Goal: Navigation & Orientation: Understand site structure

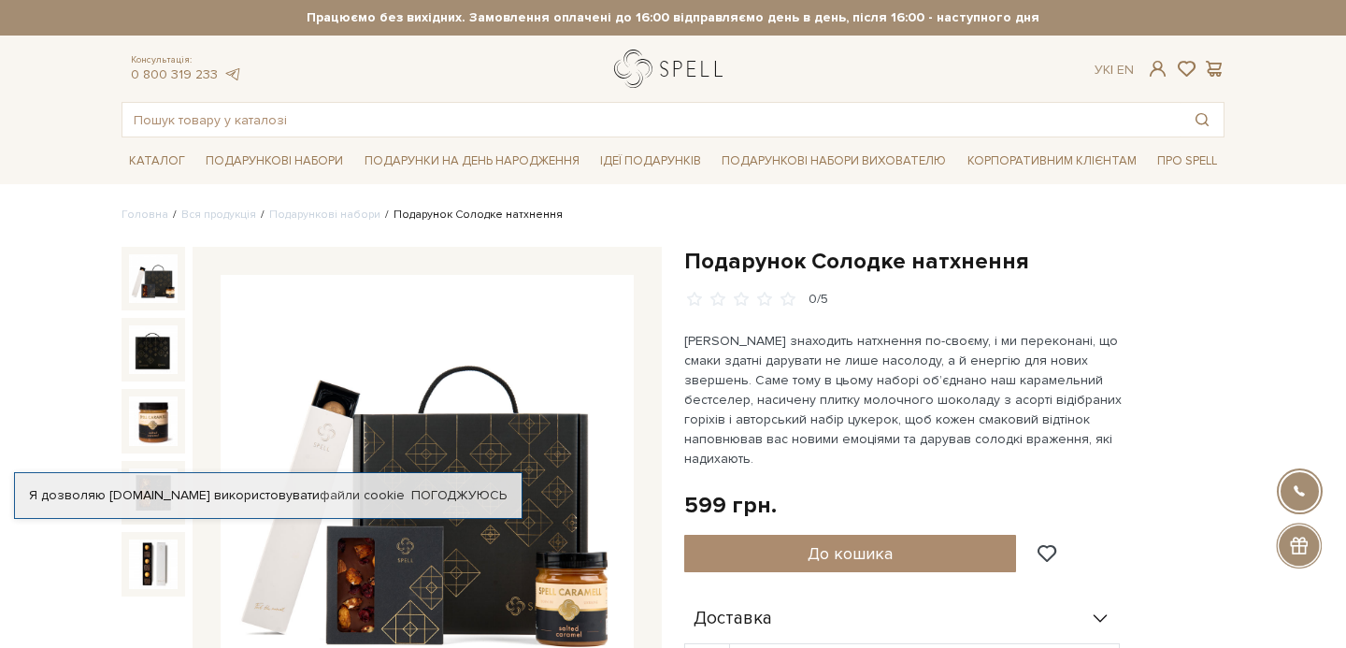
click at [653, 62] on link "logo" at bounding box center [672, 69] width 117 height 38
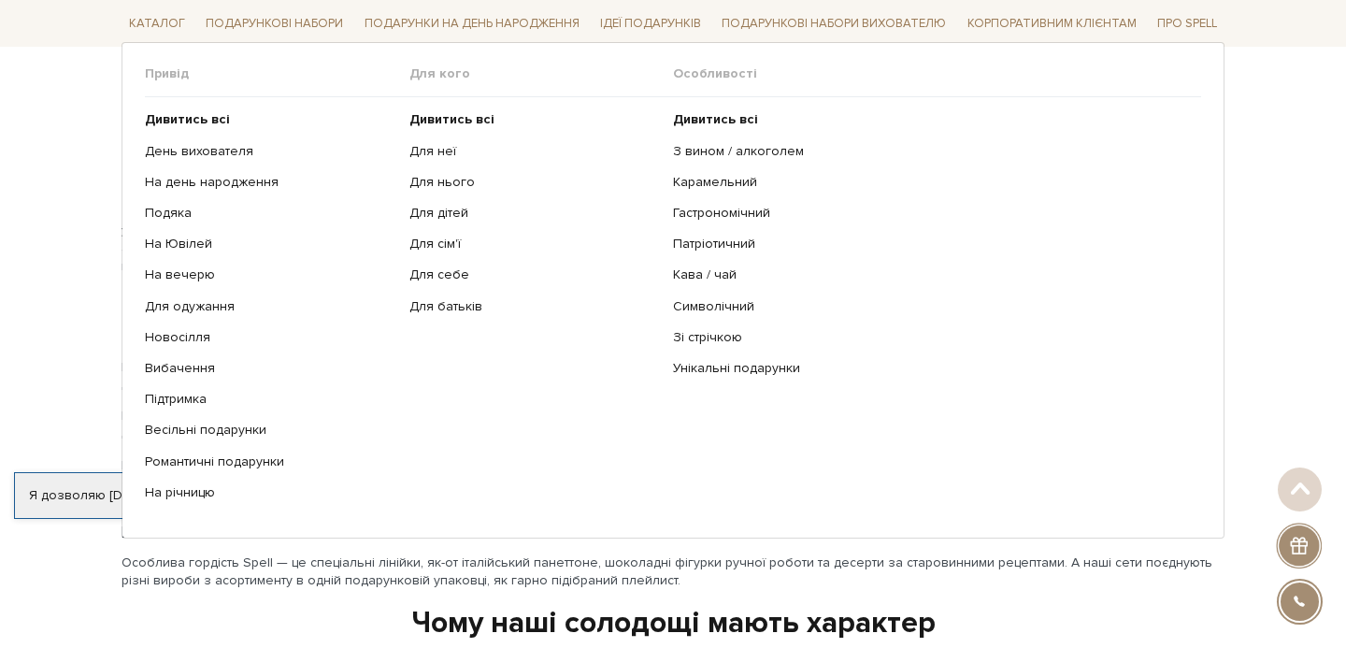
scroll to position [2170, 0]
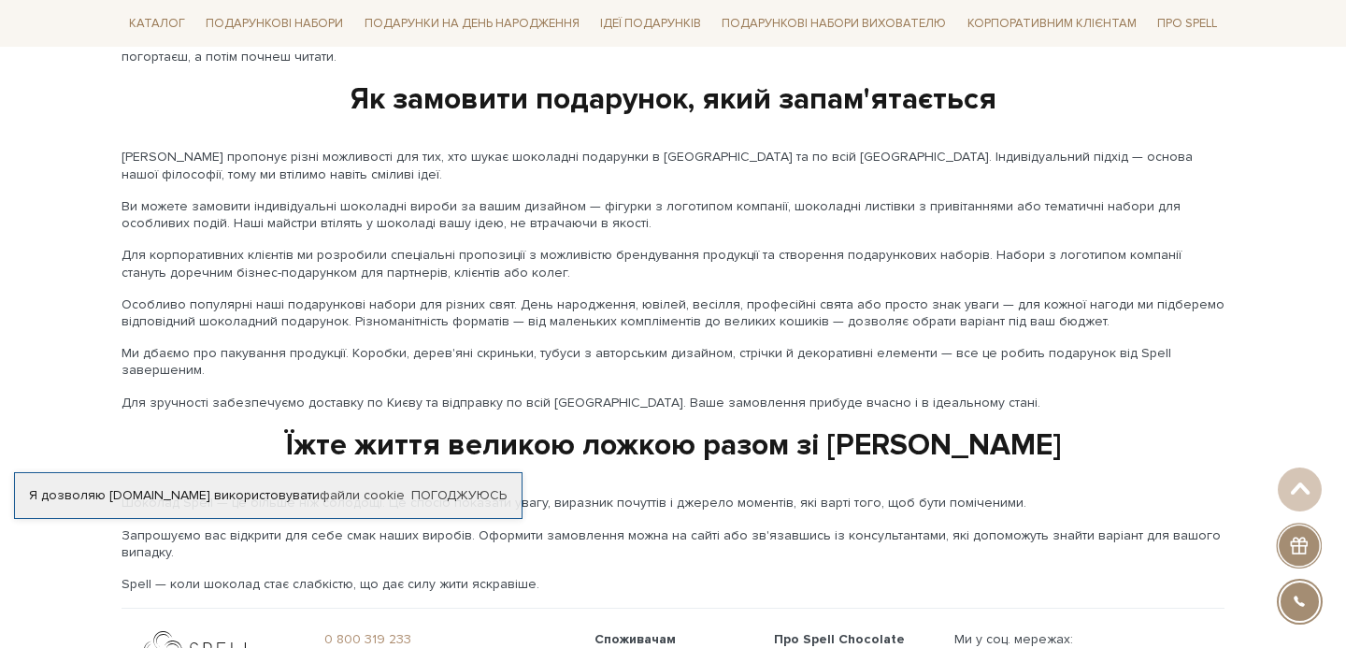
scroll to position [3177, 0]
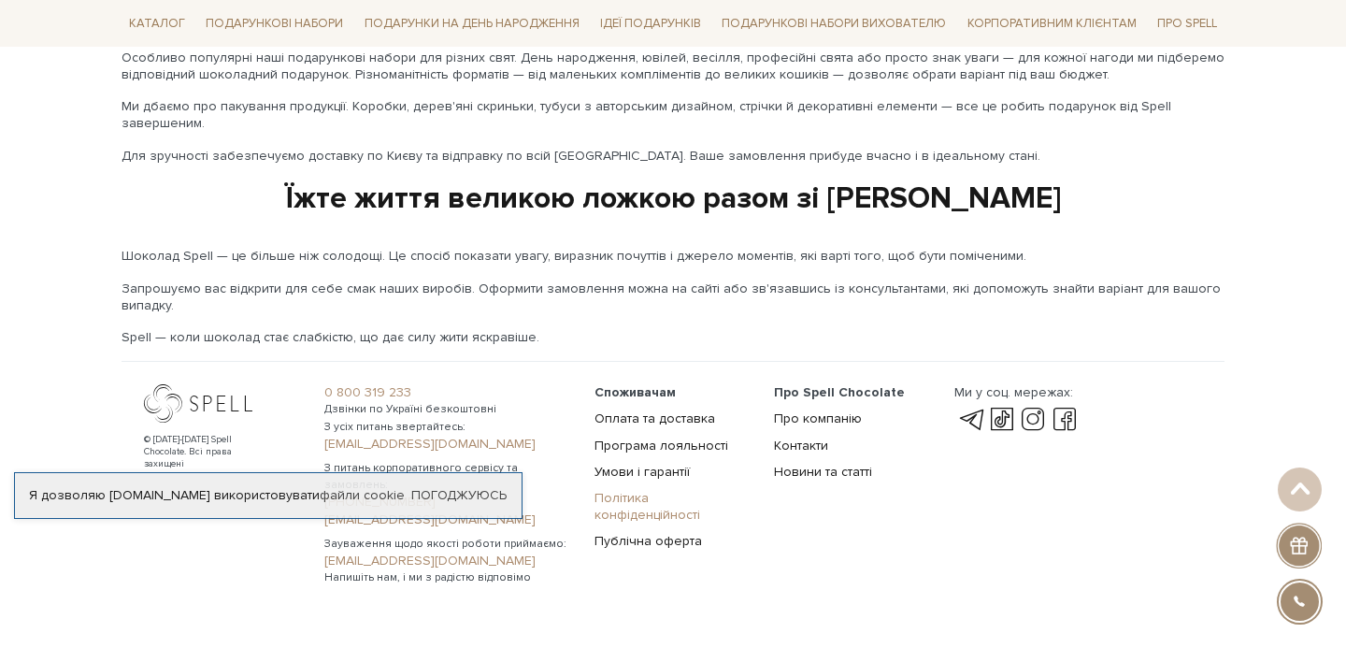
click at [681, 490] on link "Політика конфіденційності" at bounding box center [648, 506] width 106 height 33
click at [668, 533] on link "Публічна оферта" at bounding box center [648, 541] width 107 height 16
click at [841, 411] on link "Про компанію" at bounding box center [818, 419] width 88 height 16
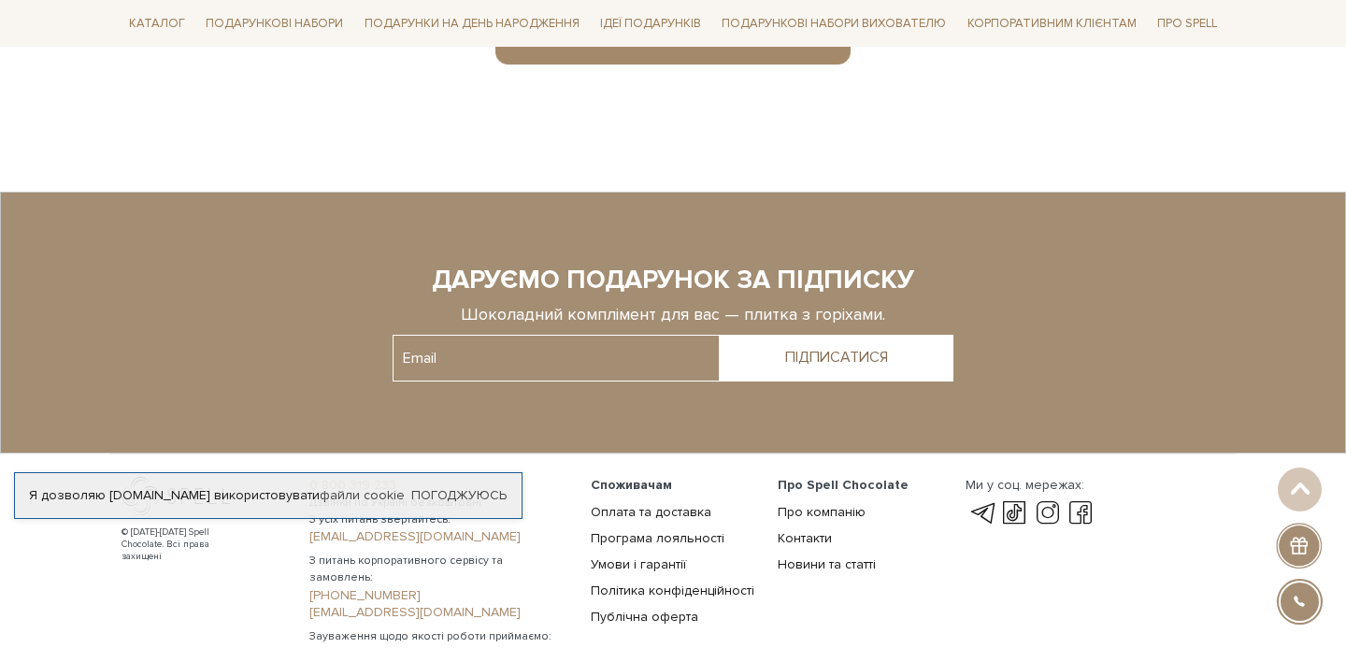
scroll to position [1539, 0]
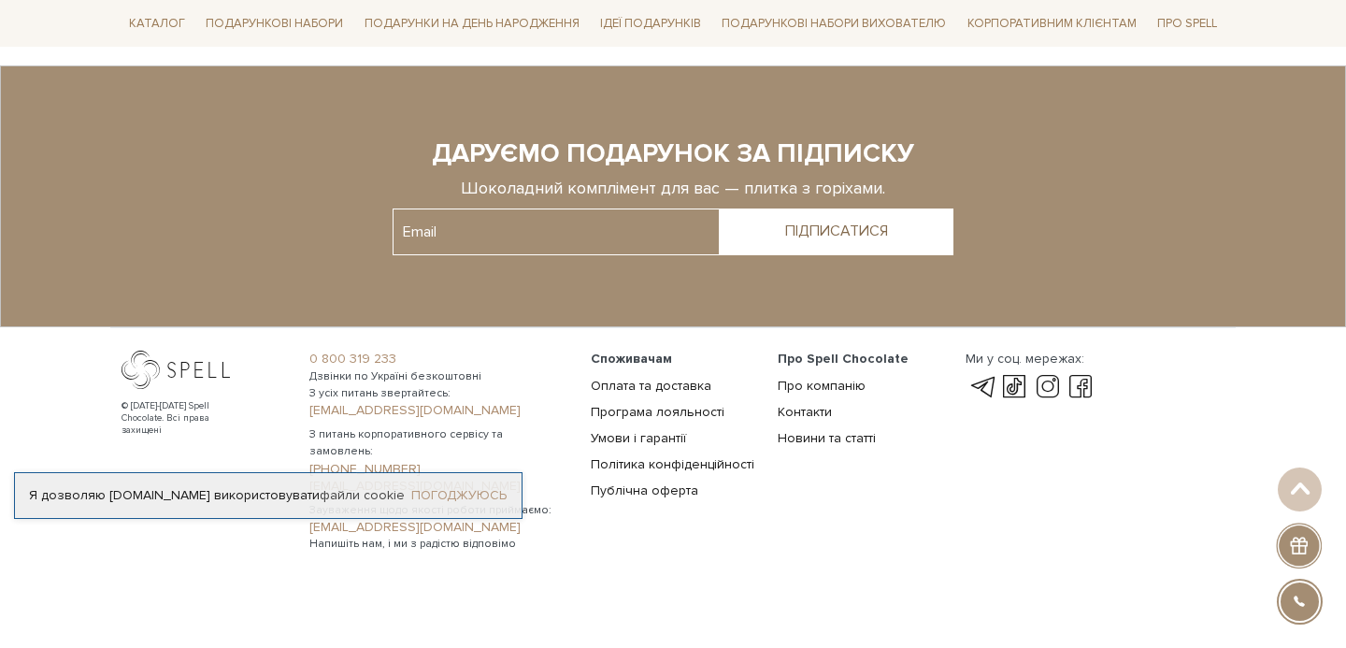
click at [450, 501] on link "Погоджуюсь" at bounding box center [458, 495] width 95 height 17
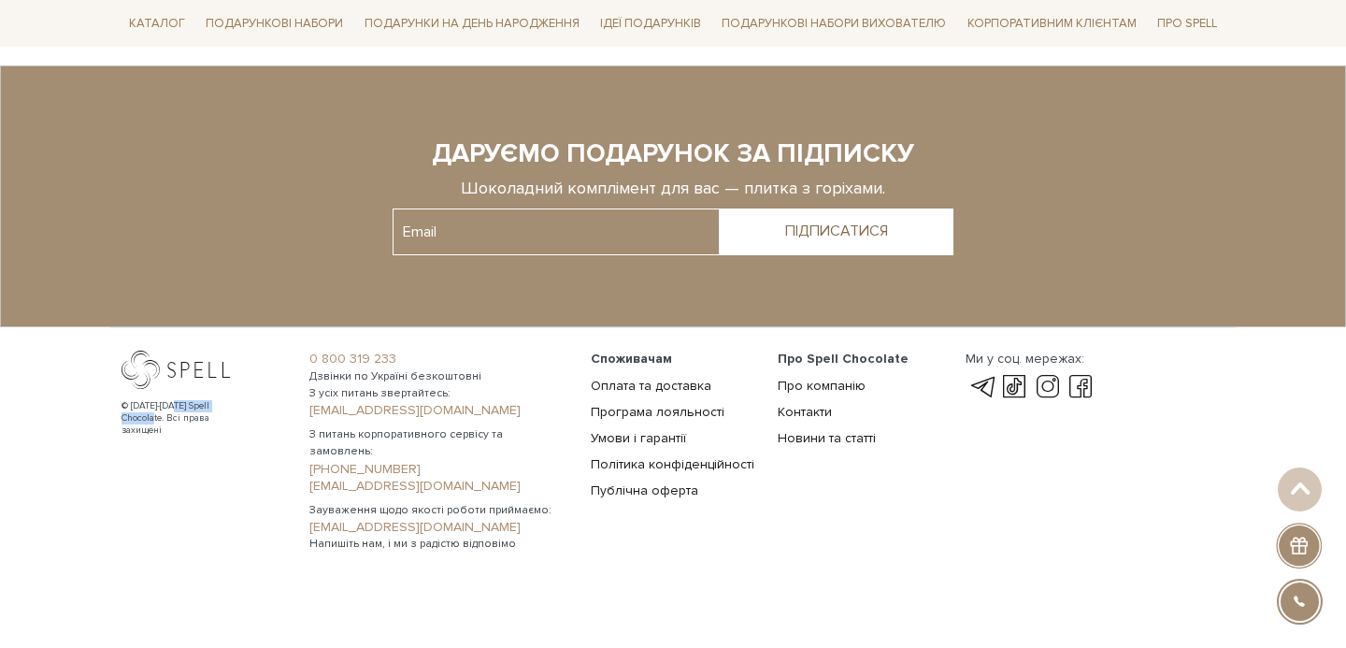
drag, startPoint x: 255, startPoint y: 407, endPoint x: 176, endPoint y: 409, distance: 79.5
click at [176, 409] on div "© [DATE]-[DATE] Spell Chocolate. Всі права захищені" at bounding box center [204, 452] width 188 height 202
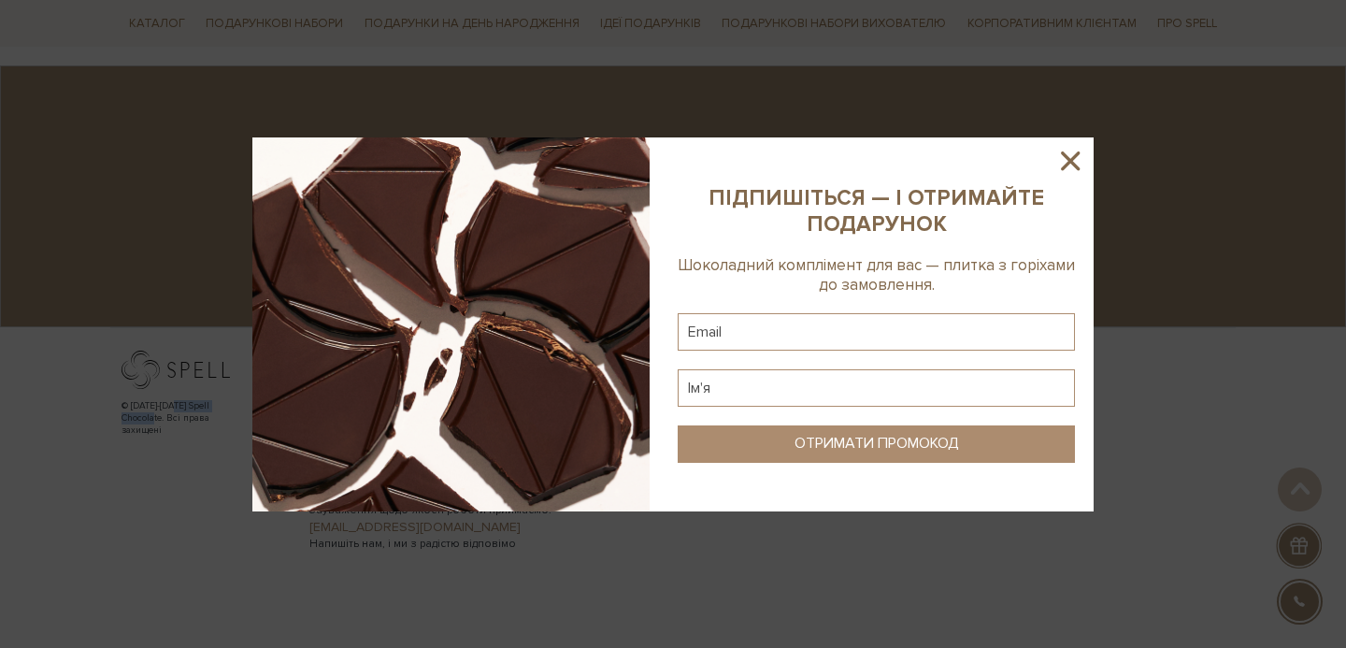
copy div "Spell Chocolate."
click at [1071, 164] on icon at bounding box center [1070, 161] width 32 height 32
